Goal: Task Accomplishment & Management: Manage account settings

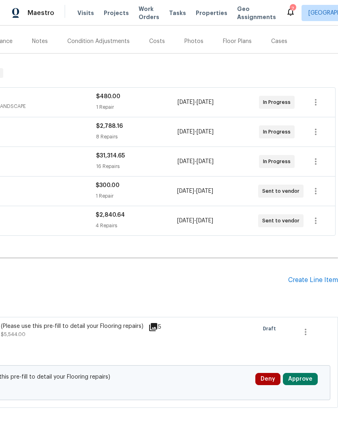
scroll to position [94, 120]
click at [308, 327] on icon "button" at bounding box center [306, 332] width 10 height 10
click at [313, 326] on li "Cancel" at bounding box center [311, 331] width 31 height 13
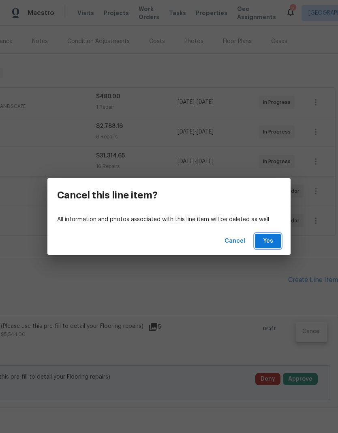
click at [273, 238] on span "Yes" at bounding box center [268, 241] width 13 height 10
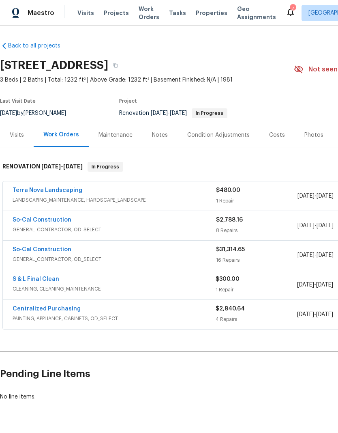
scroll to position [0, 0]
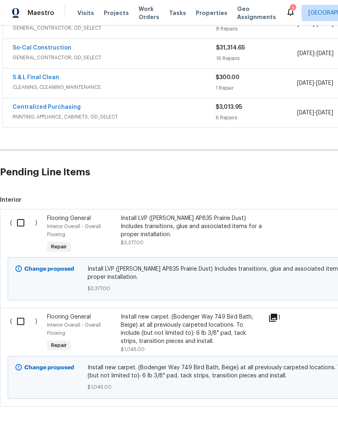
scroll to position [201, 0]
click at [22, 221] on input "checkbox" at bounding box center [23, 223] width 23 height 17
checkbox input "true"
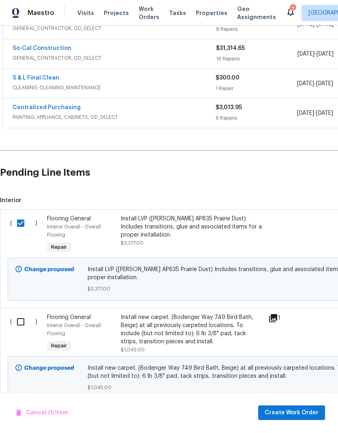
click at [22, 321] on input "checkbox" at bounding box center [23, 321] width 23 height 17
checkbox input "true"
click at [297, 412] on span "Create Work Order" at bounding box center [292, 413] width 54 height 10
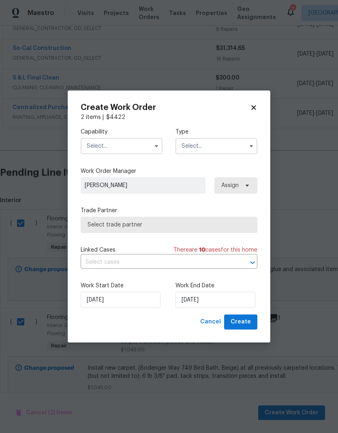
click at [149, 142] on input "text" at bounding box center [122, 146] width 82 height 16
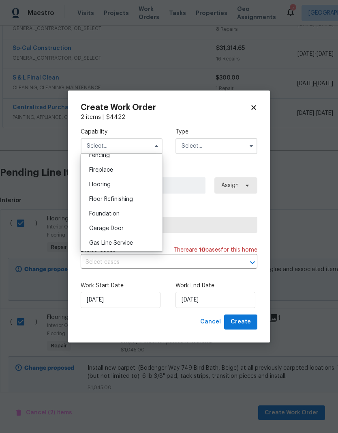
scroll to position [293, 0]
click at [101, 189] on div "Flooring" at bounding box center [122, 185] width 78 height 15
type input "Flooring"
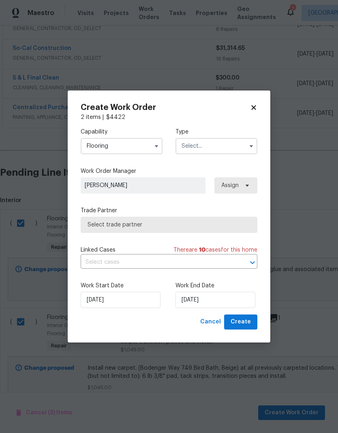
click at [222, 152] on input "text" at bounding box center [217, 146] width 82 height 16
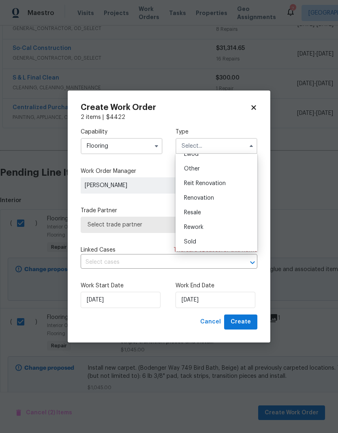
scroll to position [97, 0]
click at [204, 199] on span "Renovation" at bounding box center [199, 198] width 30 height 6
type input "Renovation"
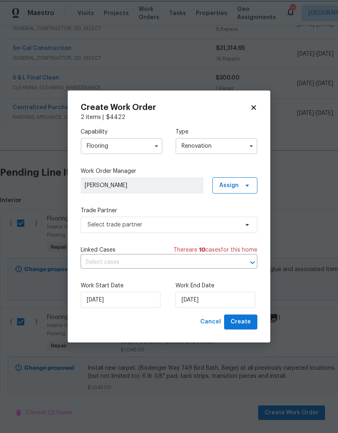
scroll to position [0, 0]
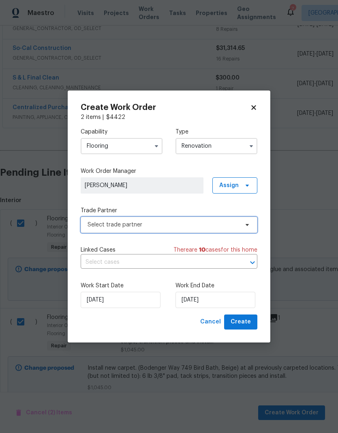
click at [251, 229] on span "Select trade partner" at bounding box center [169, 225] width 177 height 16
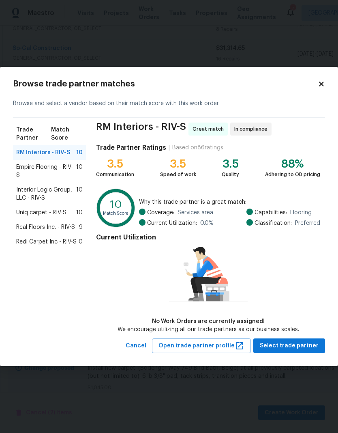
click at [58, 210] on span "Uniq carpet - RIV-S" at bounding box center [41, 213] width 50 height 8
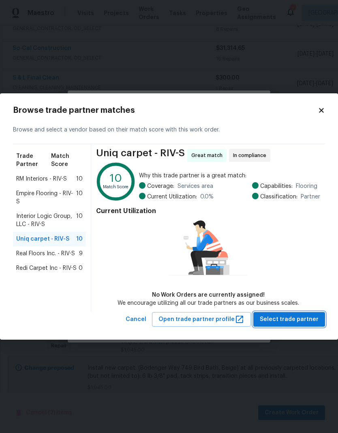
click at [282, 323] on span "Select trade partner" at bounding box center [289, 319] width 59 height 10
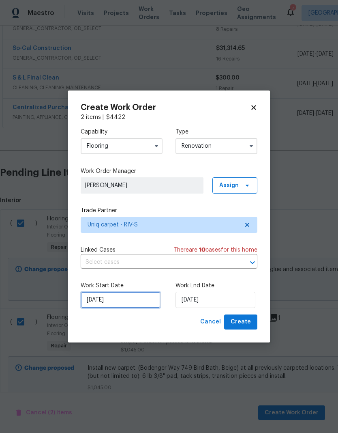
click at [112, 297] on input "[DATE]" at bounding box center [121, 300] width 80 height 16
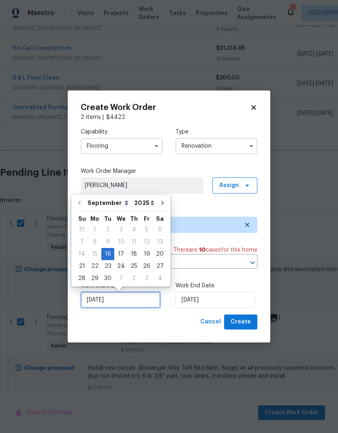
scroll to position [5, 0]
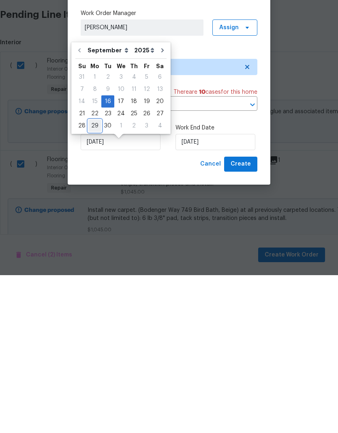
click at [97, 278] on div "29" at bounding box center [94, 283] width 13 height 11
type input "[DATE]"
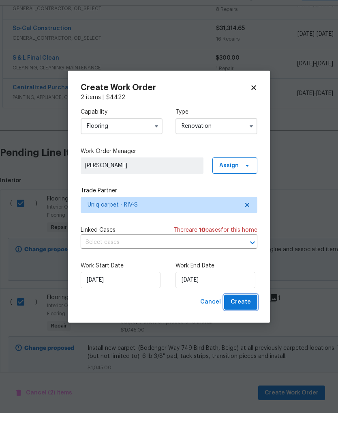
click at [240, 317] on span "Create" at bounding box center [241, 322] width 20 height 10
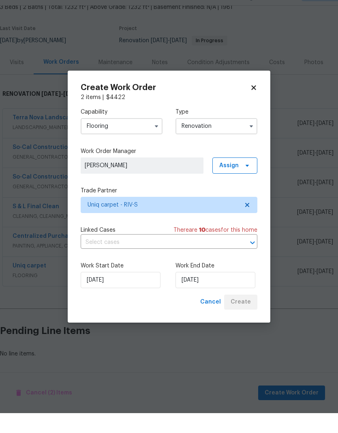
scroll to position [22, 0]
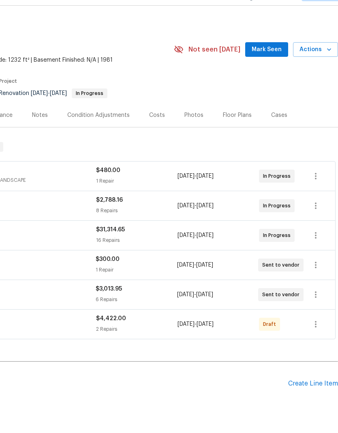
scroll to position [0, 120]
click at [316, 339] on icon "button" at bounding box center [316, 344] width 10 height 10
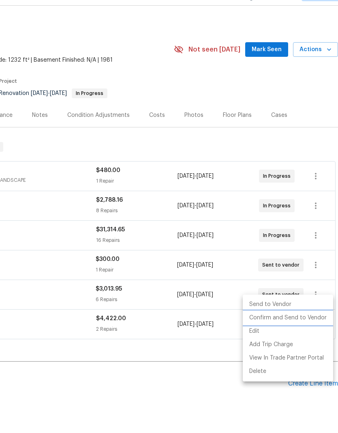
click at [282, 331] on li "Confirm and Send to Vendor" at bounding box center [288, 337] width 90 height 13
click at [195, 389] on div at bounding box center [169, 216] width 338 height 433
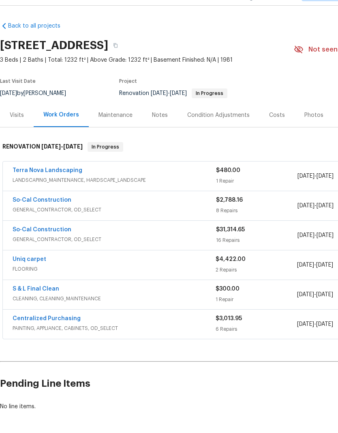
scroll to position [0, 0]
click at [56, 217] on link "So-Cal Construction" at bounding box center [42, 220] width 59 height 6
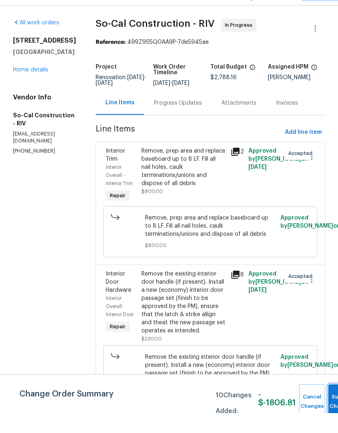
click at [333, 412] on span "Submit Changes" at bounding box center [342, 421] width 18 height 19
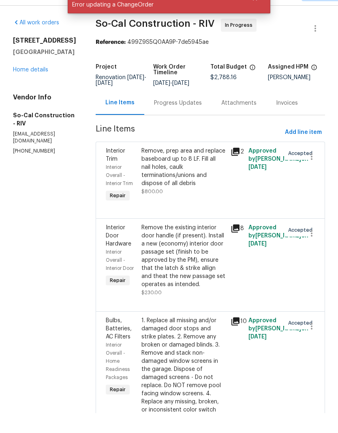
click at [38, 87] on link "Home details" at bounding box center [30, 90] width 35 height 6
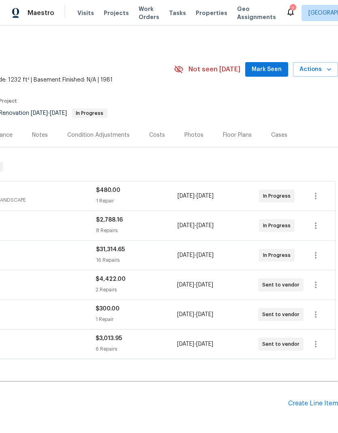
scroll to position [0, 120]
click at [155, 139] on div "Costs" at bounding box center [157, 135] width 35 height 24
